Goal: Task Accomplishment & Management: Use online tool/utility

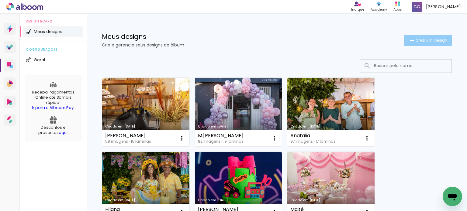
click at [417, 38] on span "Criar um design" at bounding box center [432, 40] width 32 height 4
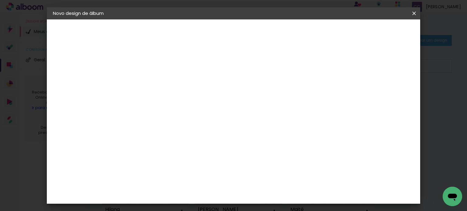
click at [152, 81] on input at bounding box center [152, 81] width 0 height 9
type input "[PERSON_NAME]"
type paper-input "[PERSON_NAME]"
click at [0, 0] on slot "Avançar" at bounding box center [0, 0] width 0 height 0
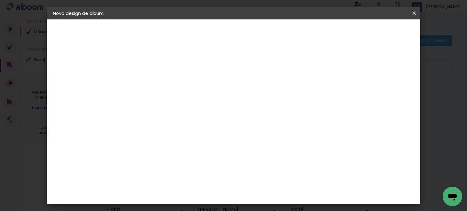
click at [167, 161] on div "Canaan Álbuns" at bounding box center [157, 166] width 19 height 10
click at [0, 0] on slot "Avançar" at bounding box center [0, 0] width 0 height 0
click at [193, 166] on span "25 × 25" at bounding box center [179, 172] width 28 height 12
click at [0, 0] on slot "Avançar" at bounding box center [0, 0] width 0 height 0
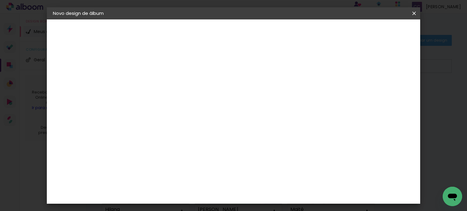
click at [261, 66] on div at bounding box center [257, 65] width 5 height 5
type paper-checkbox "on"
click at [295, 33] on span "Iniciar design" at bounding box center [281, 34] width 27 height 9
